Goal: Transaction & Acquisition: Download file/media

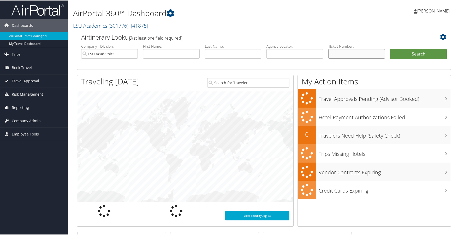
click at [336, 50] on input "text" at bounding box center [356, 54] width 57 height 10
paste input "8900897326819"
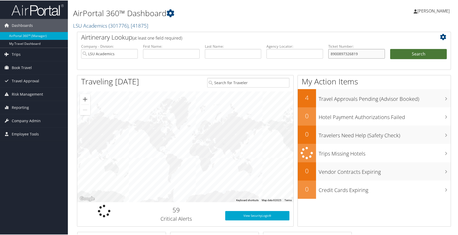
type input "8900897326819"
click at [410, 57] on button "Search" at bounding box center [418, 54] width 57 height 10
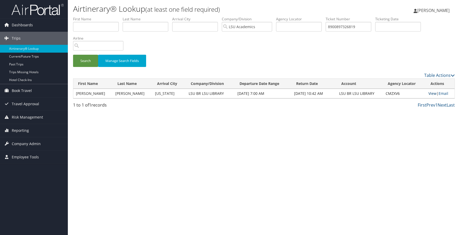
click at [431, 93] on link "View" at bounding box center [432, 93] width 8 height 5
click at [355, 26] on input "8900897326819" at bounding box center [349, 27] width 46 height 10
paste input "0017230813468"
type input "0017230813468"
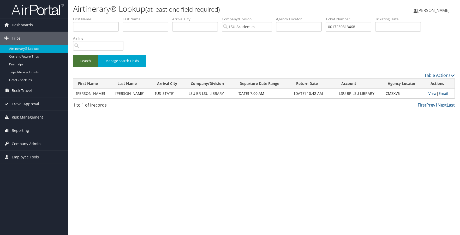
click at [83, 61] on button "Search" at bounding box center [85, 61] width 25 height 12
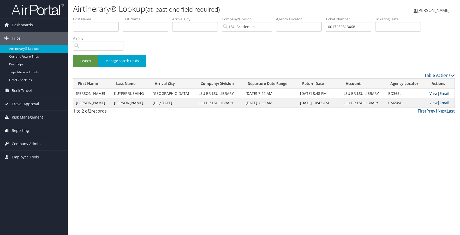
click at [429, 93] on link "View" at bounding box center [433, 93] width 8 height 5
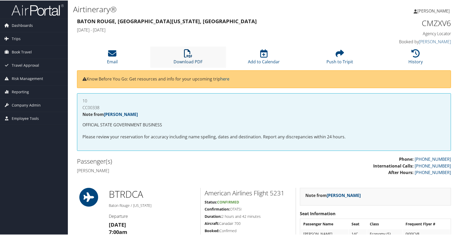
click at [189, 61] on link "Download PDF" at bounding box center [187, 58] width 29 height 13
click at [409, 61] on link "History" at bounding box center [415, 58] width 14 height 13
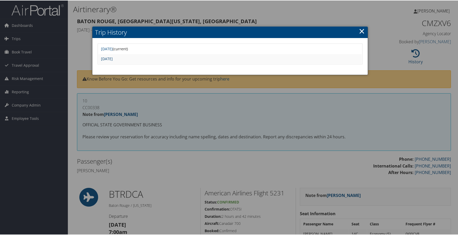
click at [113, 58] on link "Tue Jun 24 15:48:48 MDT 2025" at bounding box center [107, 58] width 12 height 5
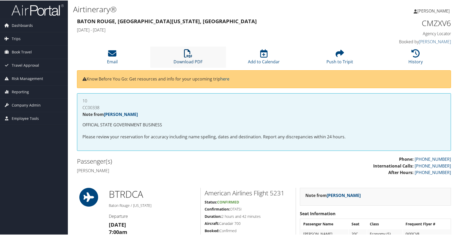
click at [194, 59] on link "Download PDF" at bounding box center [187, 58] width 29 height 13
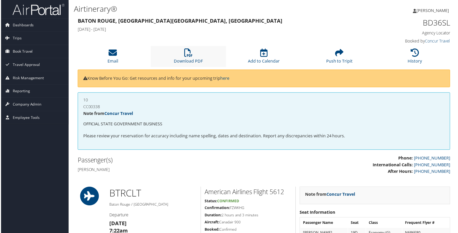
drag, startPoint x: 195, startPoint y: 58, endPoint x: 209, endPoint y: 58, distance: 14.1
click at [195, 58] on li "Download PDF" at bounding box center [188, 56] width 76 height 21
